Goal: Information Seeking & Learning: Check status

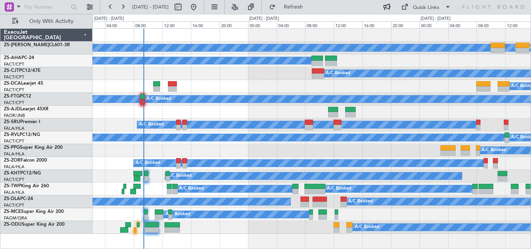
click at [0, 116] on html "[DATE] - [DATE] Refresh Quick Links Only With Activity A/C Booked A/C Booked A/…" at bounding box center [265, 124] width 531 height 249
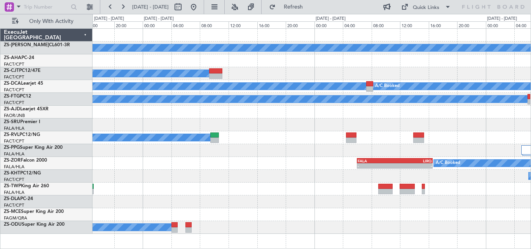
click at [198, 117] on div at bounding box center [311, 112] width 438 height 13
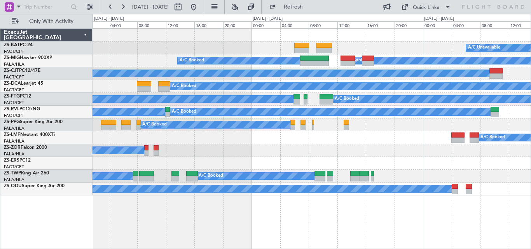
click at [490, 128] on div "A/C Unavailable A/C Unavailable A/C Booked A/C Booked A/C Booked A/C Booked A/C…" at bounding box center [311, 112] width 438 height 167
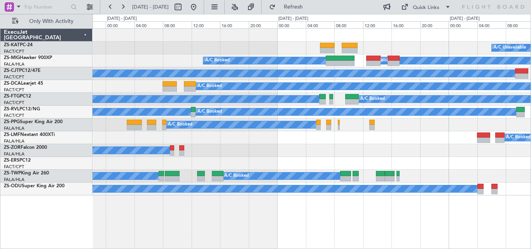
click at [482, 127] on div "A/C Booked A/C Booked A/C Booked" at bounding box center [311, 124] width 438 height 13
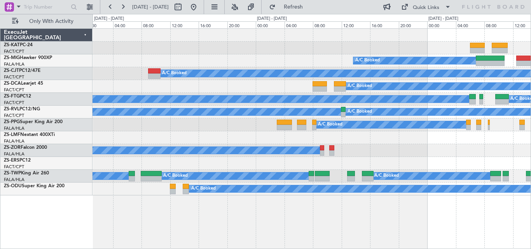
click at [510, 128] on div "A/C Booked A/C Booked A/C Booked" at bounding box center [311, 124] width 438 height 13
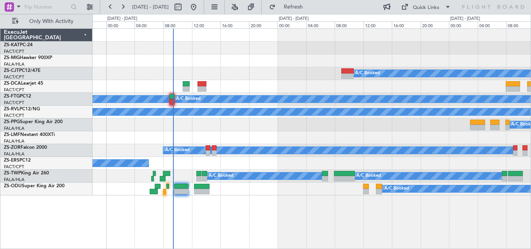
click at [447, 126] on div "A/C Booked A/C Booked A/C Booked" at bounding box center [311, 124] width 438 height 13
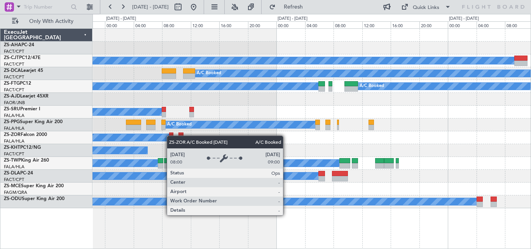
click at [147, 137] on div "A/C Booked A/C Booked A/C Booked A/C Booked A/C Booked A/C Booked A/C Booked A/…" at bounding box center [311, 118] width 438 height 179
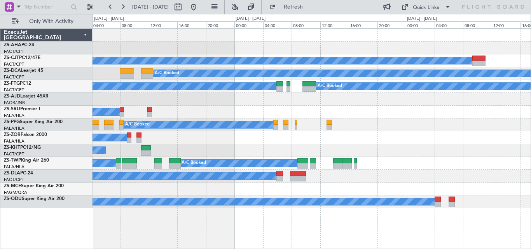
click at [297, 122] on div "A/C Booked A/C Booked A/C Booked A/C Booked A/C Booked A/C Booked A/C Booked A/…" at bounding box center [311, 118] width 438 height 179
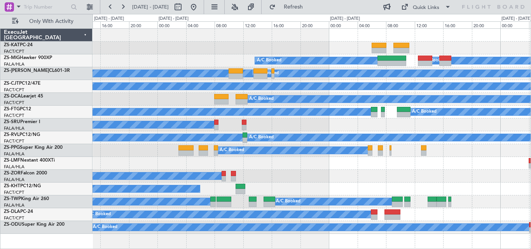
click at [316, 164] on div "A/C Booked" at bounding box center [311, 163] width 438 height 13
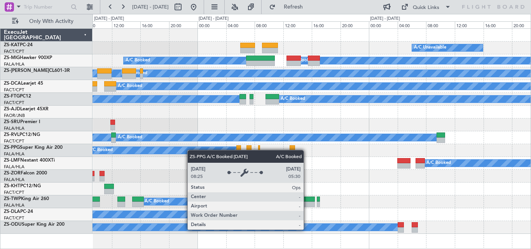
click at [174, 155] on div "A/C Booked A/C Booked A/C Booked" at bounding box center [311, 150] width 438 height 13
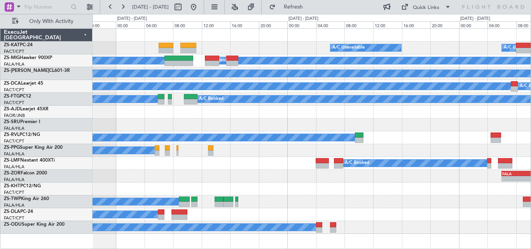
click at [367, 126] on div "A/C Unavailable A/C Unavailable A/C Booked A/C Booked A/C Booked A/C Booked A/C…" at bounding box center [311, 131] width 438 height 205
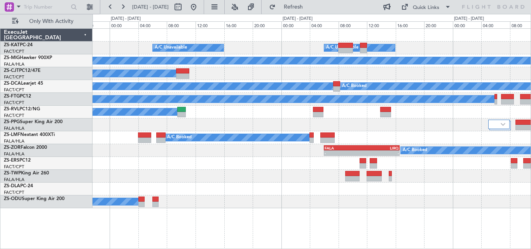
click at [316, 192] on div "A/C Unavailable A/C Unavailable A/C Booked A/C Booked A/C Booked A/C Booked A/C…" at bounding box center [311, 118] width 438 height 179
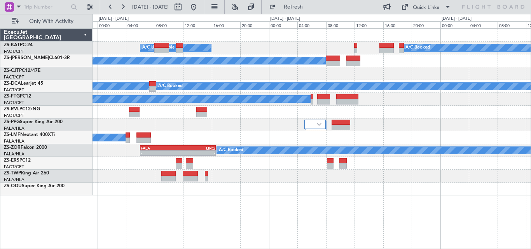
click at [264, 132] on div "A/C Unavailable A/C Booked A/C Unavailable A/C Booked A/C Booked A/C Booked A/C…" at bounding box center [311, 112] width 438 height 167
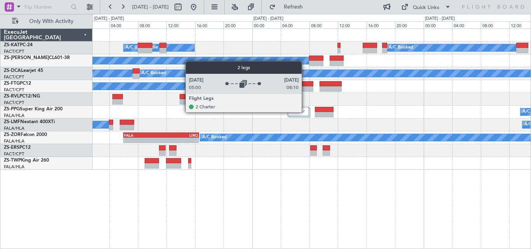
click at [305, 112] on div at bounding box center [298, 111] width 22 height 9
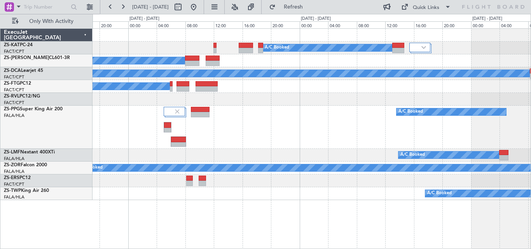
click at [266, 155] on div "A/C Booked A/C Unavailable A/C Booked A/C Booked A/C Booked A/C Booked A/C Book…" at bounding box center [311, 114] width 438 height 171
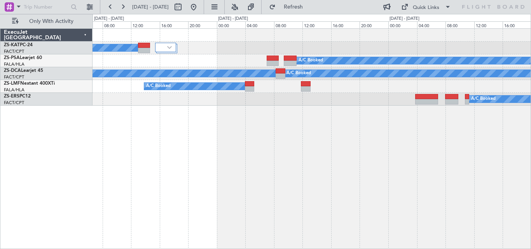
click at [331, 121] on div "A/C Booked A/C Booked A/C Booked A/C Booked A/C Booked A/C Booked" at bounding box center [311, 138] width 438 height 221
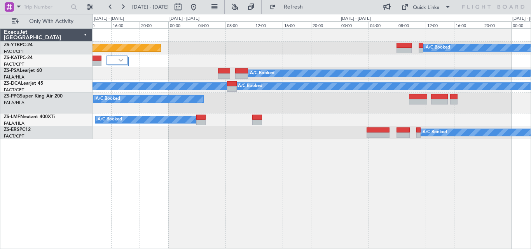
click at [357, 52] on div "Planned Maint Lanseria A/C Booked A/C Booked A/C Booked A/C Booked A/C Booked A…" at bounding box center [311, 84] width 438 height 110
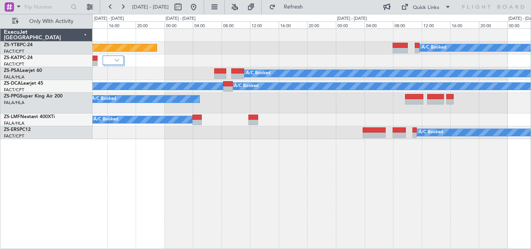
click at [409, 124] on div "Planned Maint Lanseria A/C Booked A/C Booked A/C Booked A/C Booked A/C Booked A…" at bounding box center [311, 84] width 438 height 110
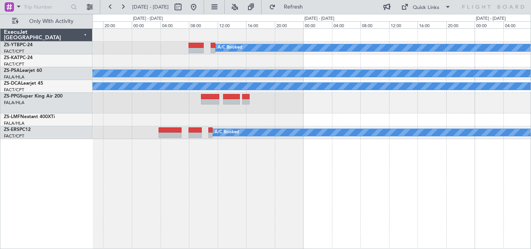
click at [297, 127] on div "A/C Booked A/C Booked A/C Booked A/C Booked A/C Booked A/C Booked A/C Booked" at bounding box center [311, 84] width 438 height 110
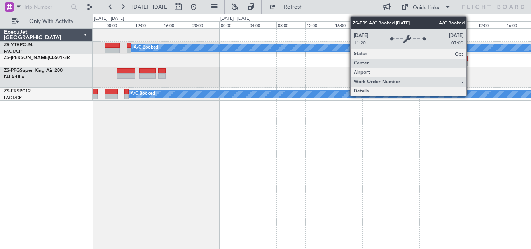
click at [407, 100] on div "A/C Booked A/C Booked A/C Booked" at bounding box center [311, 65] width 438 height 72
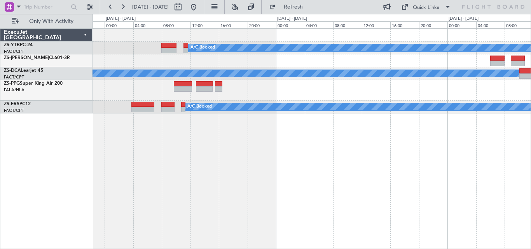
click at [451, 98] on div "A/C Booked A/C Booked A/C Booked A/C Booked" at bounding box center [311, 71] width 438 height 85
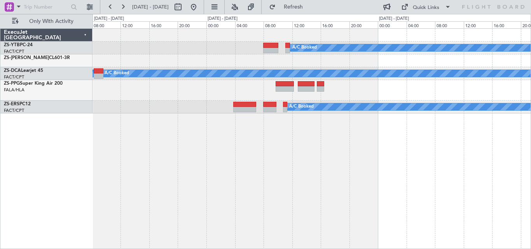
click at [454, 114] on div "A/C Booked Planned Maint Lanseria A/C Booked A/C Booked A/C Booked A/C Booked" at bounding box center [311, 138] width 438 height 221
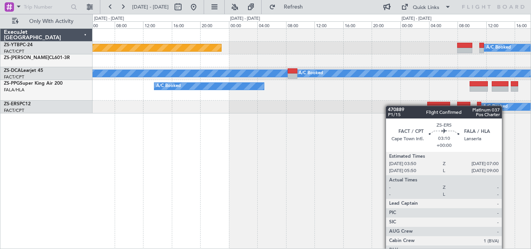
click at [445, 87] on div "A/C Booked Planned Maint Lanseria A/C Booked A/C Booked A/C Booked A/C Booked" at bounding box center [311, 138] width 438 height 221
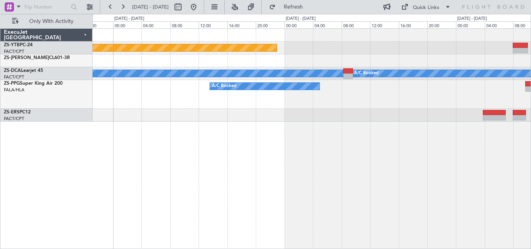
click at [374, 97] on div "Planned Maint Lanseria A/C Booked A/C Booked A/C Booked A/C Booked A/C Booked A…" at bounding box center [311, 75] width 438 height 93
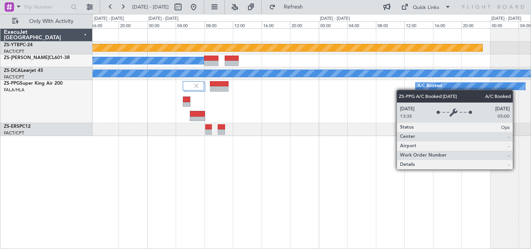
click at [414, 89] on div "A/C Booked" at bounding box center [311, 101] width 438 height 43
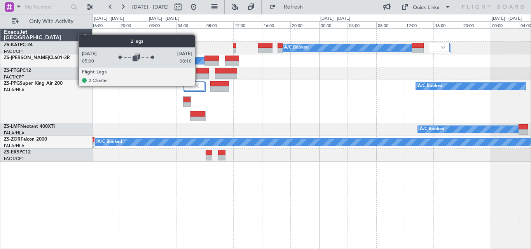
click at [197, 85] on img at bounding box center [196, 85] width 7 height 7
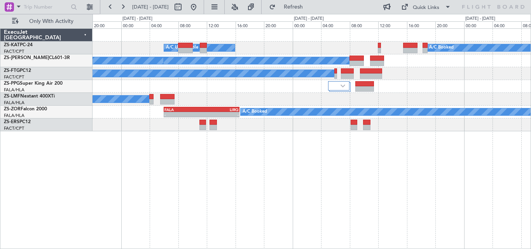
click at [281, 144] on div "A/C Booked A/C Unavailable A/C Unavailable A/C Booked A/C Booked A/C Booked A/C…" at bounding box center [311, 138] width 438 height 221
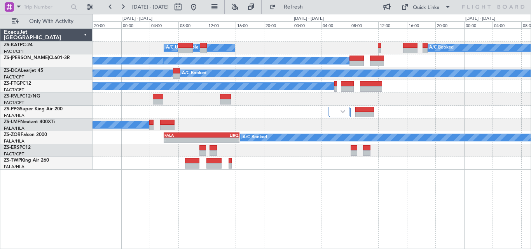
click at [430, 163] on div "A/C Booked A/C Unavailable A/C Unavailable A/C Booked A/C Booked A/C Booked A/C…" at bounding box center [311, 99] width 438 height 141
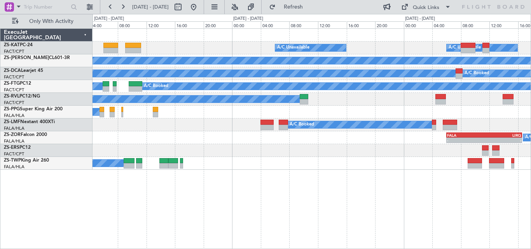
click at [421, 155] on div "A/C Unavailable A/C Unavailable A/C Booked A/C Booked A/C Booked A/C Booked A/C…" at bounding box center [311, 99] width 438 height 141
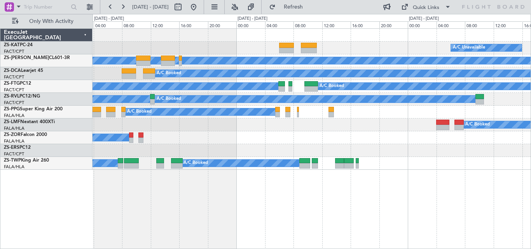
click at [436, 148] on div at bounding box center [311, 150] width 438 height 13
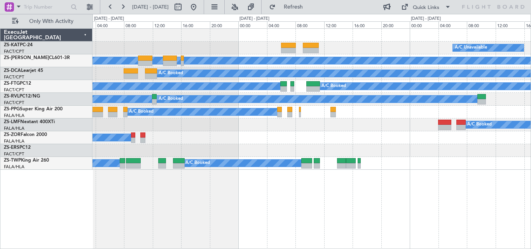
click at [459, 145] on div at bounding box center [311, 150] width 438 height 13
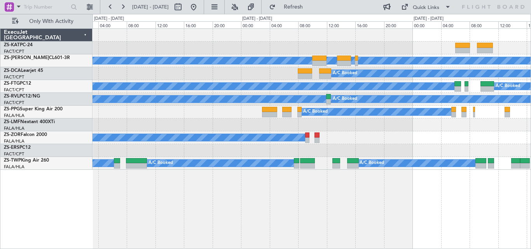
click at [447, 150] on div "A/C Unavailable A/C Booked A/C Booked A/C Booked A/C Booked A/C Booked A/C Book…" at bounding box center [311, 99] width 438 height 141
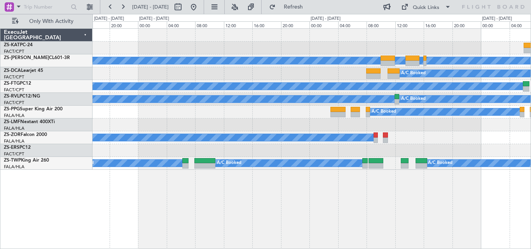
click at [431, 151] on div "A/C Booked A/C Booked" at bounding box center [311, 150] width 438 height 13
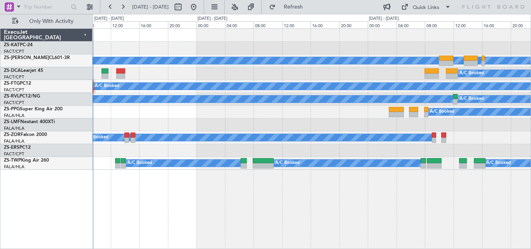
click at [479, 154] on div "A/C Booked A/C Booked" at bounding box center [311, 150] width 438 height 13
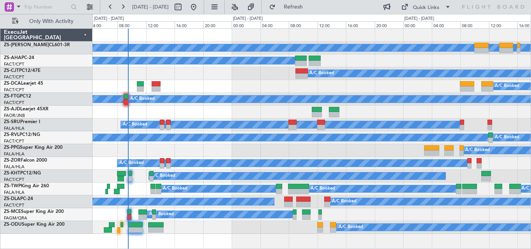
click at [155, 79] on div "A/C Booked" at bounding box center [311, 73] width 438 height 13
